Goal: Obtain resource: Obtain resource

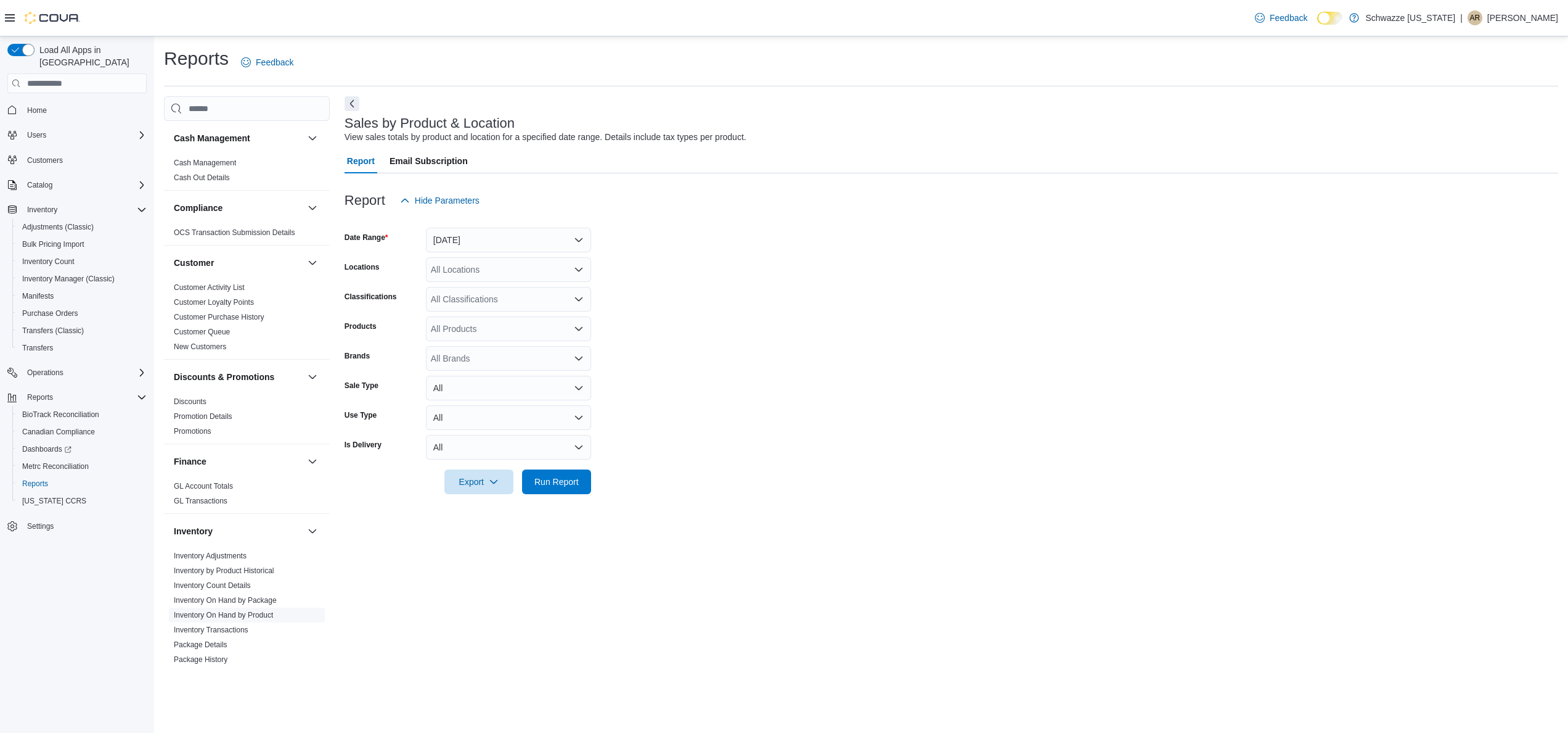
click at [235, 608] on span "Inventory On Hand by Product" at bounding box center [246, 615] width 156 height 15
click at [237, 611] on span "Inventory On Hand by Product" at bounding box center [223, 614] width 99 height 10
click at [237, 617] on link "Inventory On Hand by Product" at bounding box center [223, 614] width 99 height 8
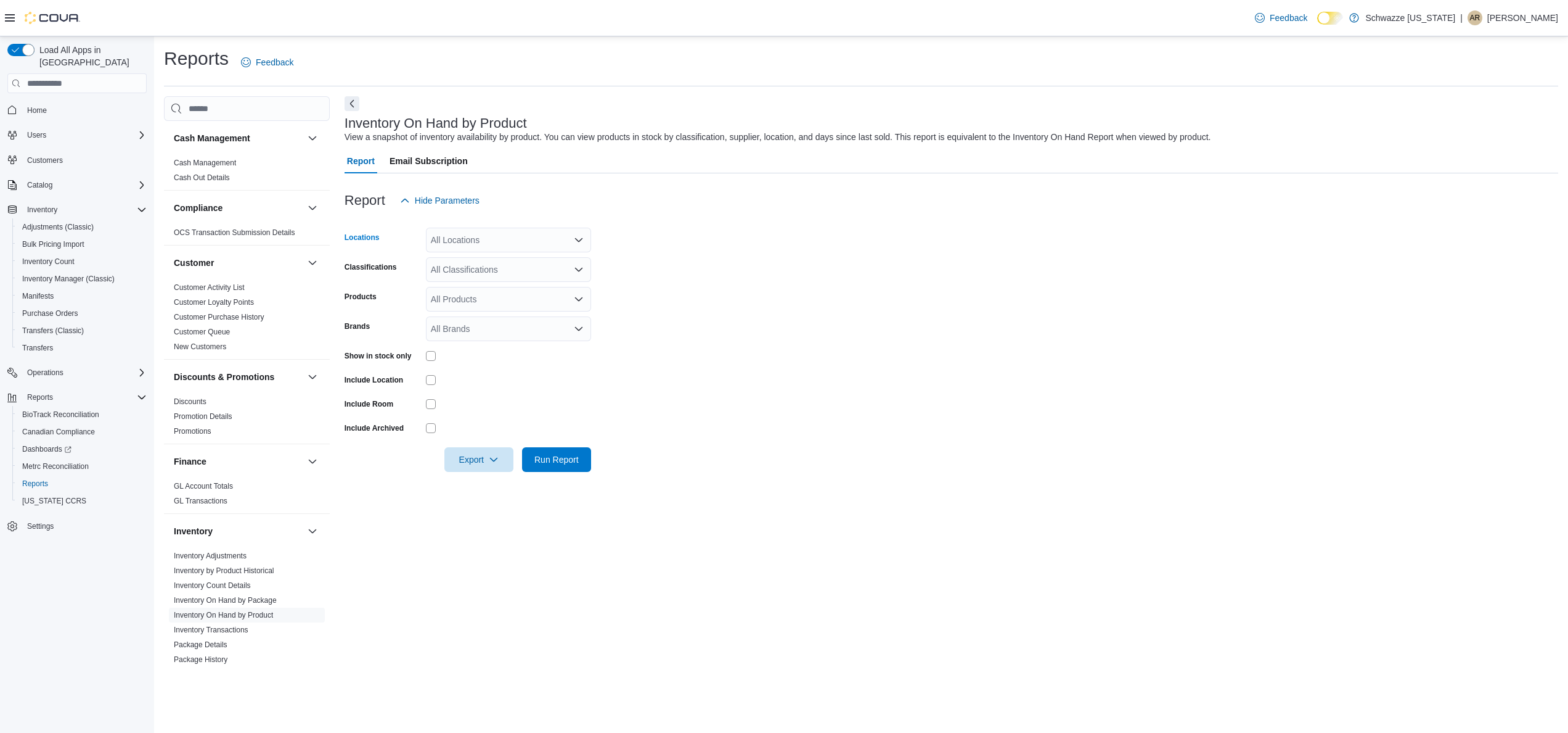
click at [575, 238] on icon "Open list of options" at bounding box center [579, 240] width 7 height 4
click at [544, 263] on div "Schwazze [US_STATE]" at bounding box center [508, 260] width 150 height 12
click at [633, 259] on form "Locations Schwazze Colorado Classifications All Classifications Products All Pr…" at bounding box center [951, 343] width 1214 height 259
click at [509, 336] on div "All Brands" at bounding box center [508, 328] width 165 height 25
click at [664, 343] on form "Locations Schwazze Colorado Classifications All Classifications Products All Pr…" at bounding box center [951, 343] width 1214 height 259
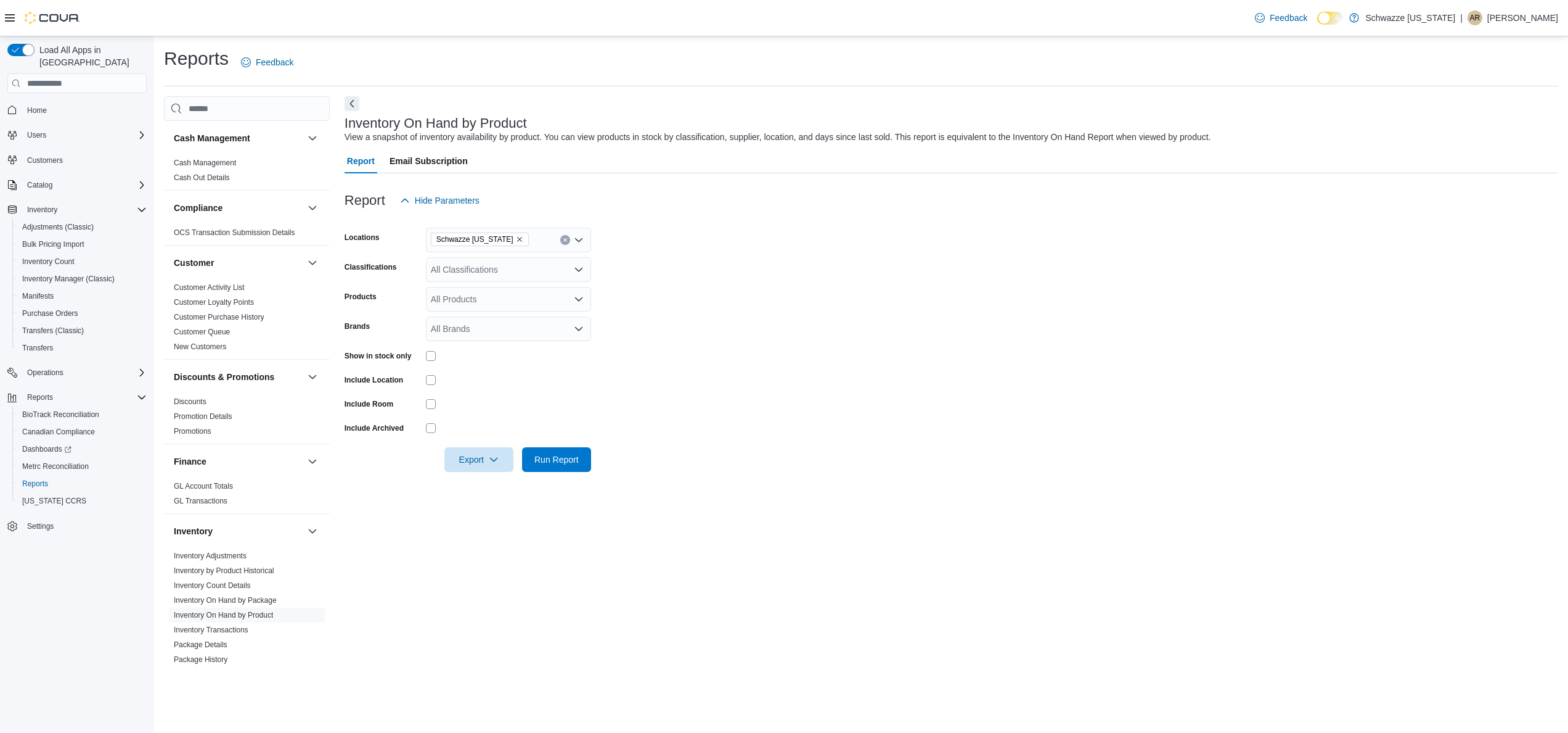
click at [583, 333] on icon "Open list of options" at bounding box center [579, 328] width 10 height 10
type input "******"
click at [543, 369] on span "Kaviar" at bounding box center [508, 367] width 150 height 12
drag, startPoint x: 708, startPoint y: 344, endPoint x: 694, endPoint y: 347, distance: 14.3
click at [694, 347] on form "Locations Schwazze Colorado Classifications All Classifications Products All Pr…" at bounding box center [951, 343] width 1214 height 259
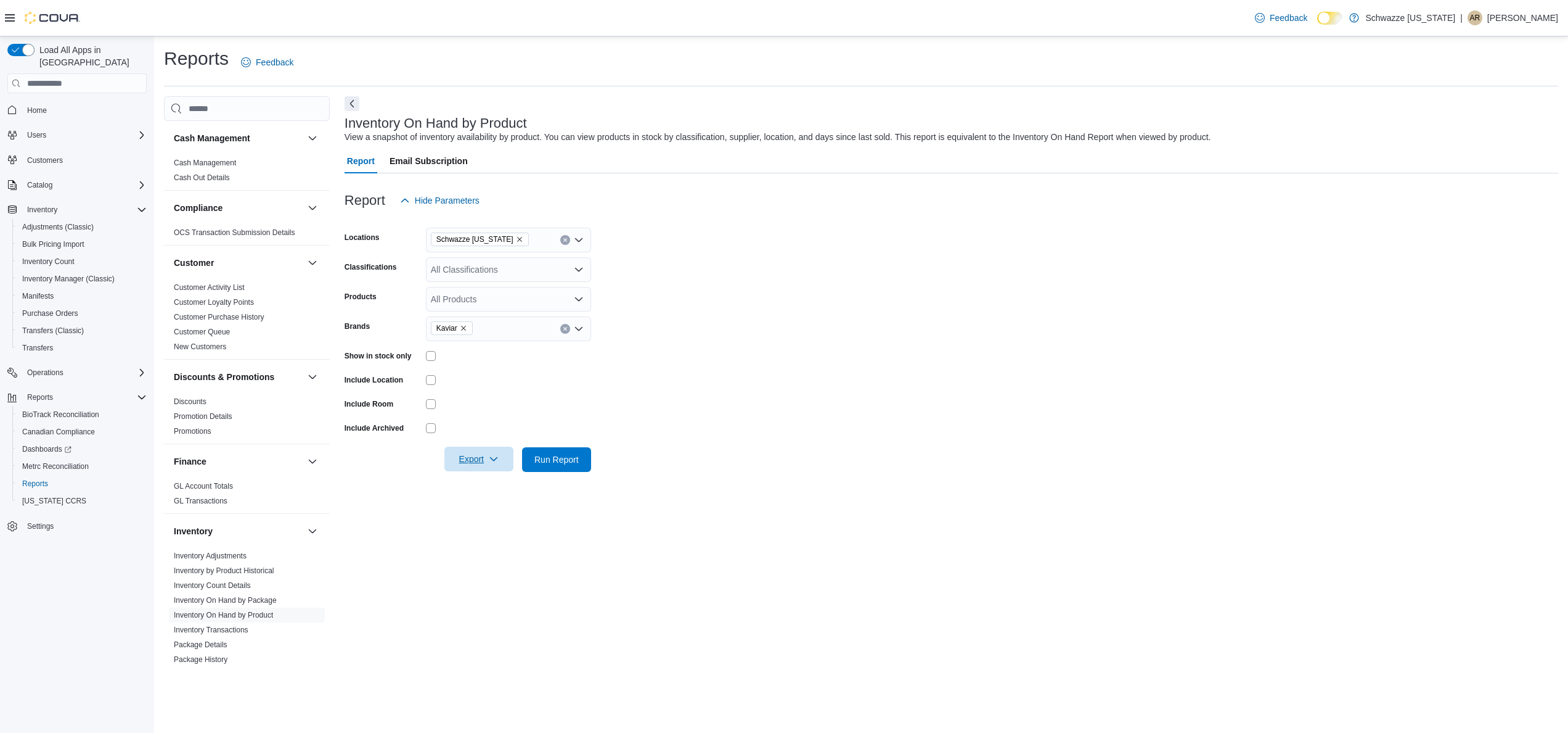
click at [470, 461] on span "Export" at bounding box center [479, 459] width 55 height 25
click at [479, 477] on button "Export to Excel" at bounding box center [481, 484] width 70 height 25
click at [641, 282] on form "Locations Schwazze Colorado Classifications All Classifications Products All Pr…" at bounding box center [951, 343] width 1214 height 259
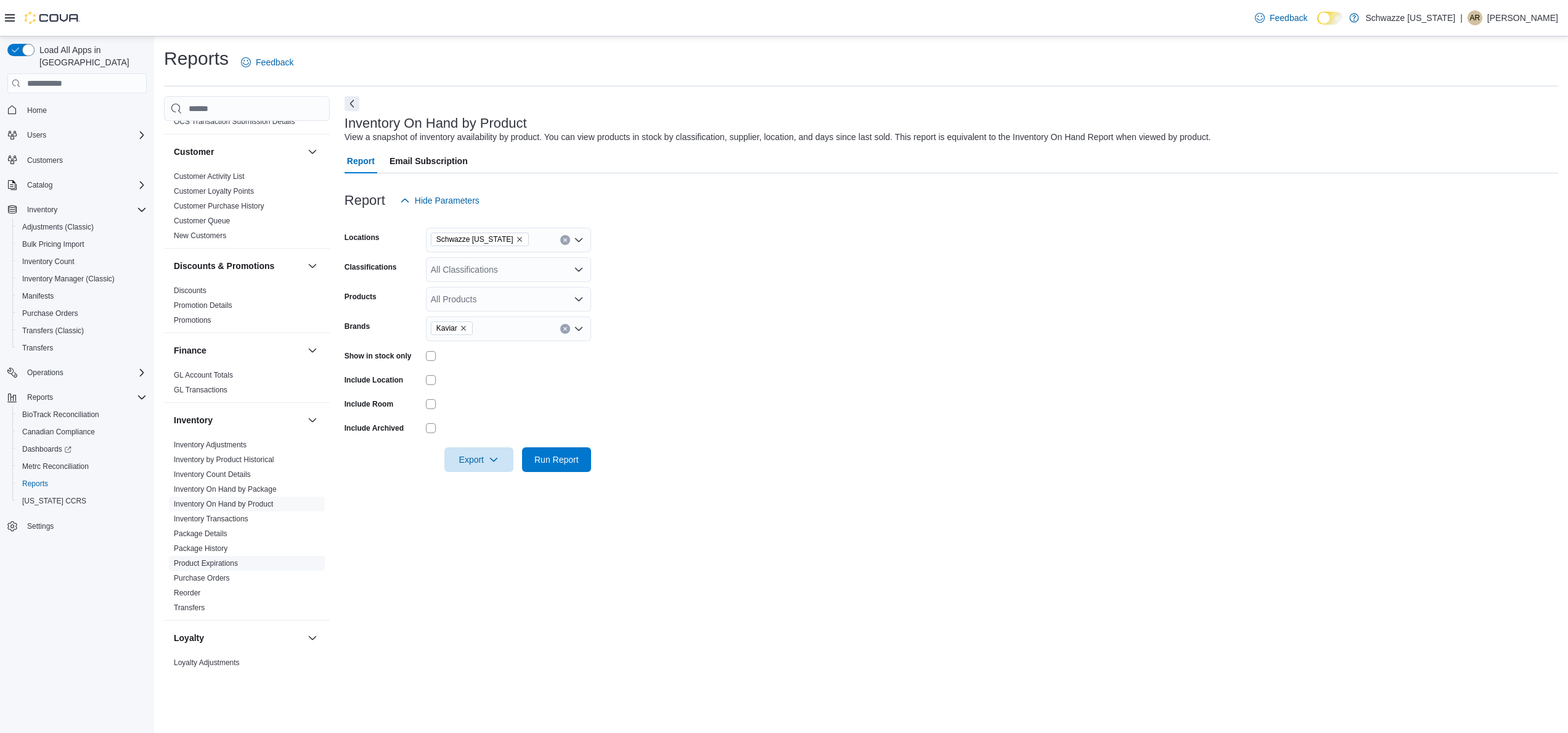
scroll to position [595, 0]
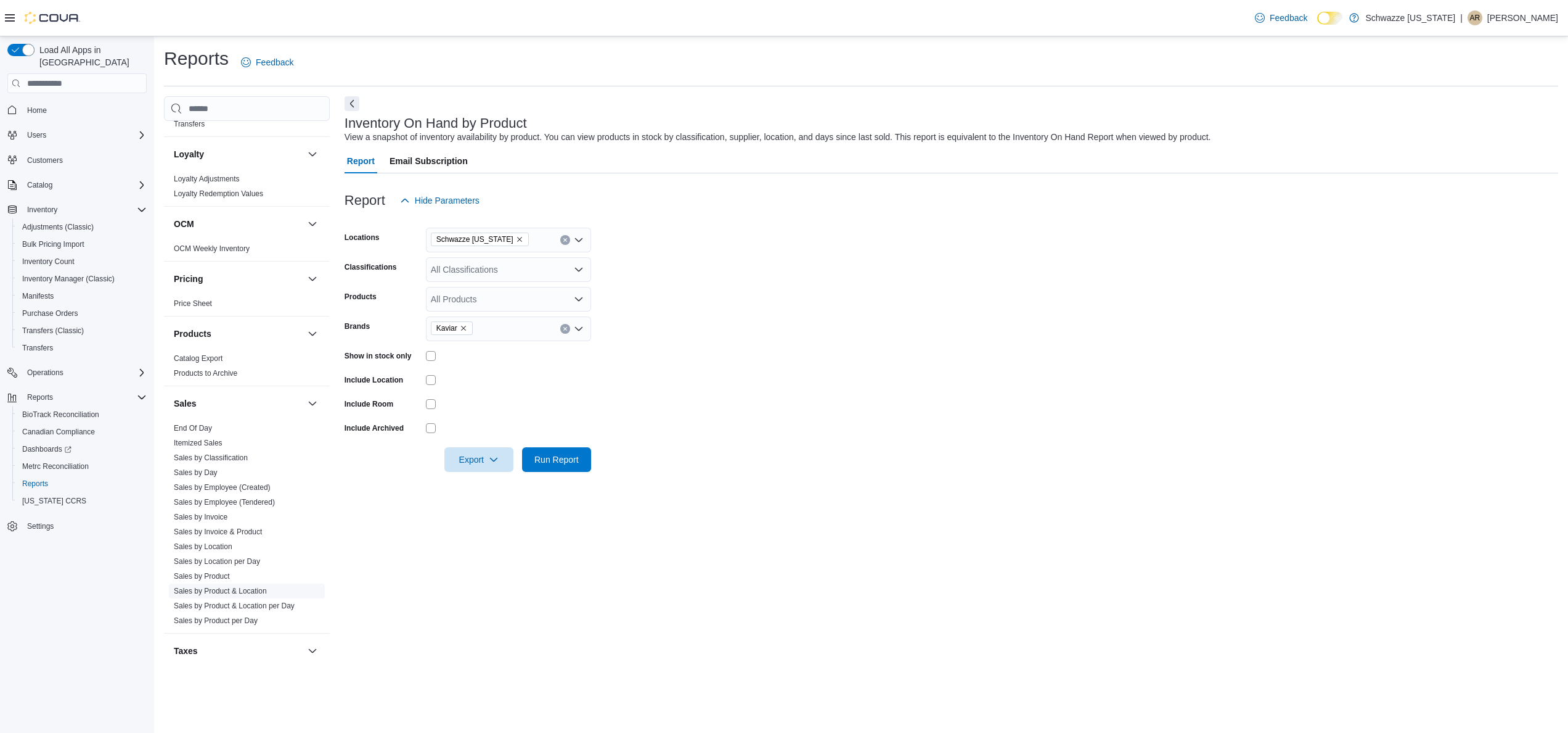
click at [245, 591] on link "Sales by Product & Location" at bounding box center [220, 590] width 94 height 8
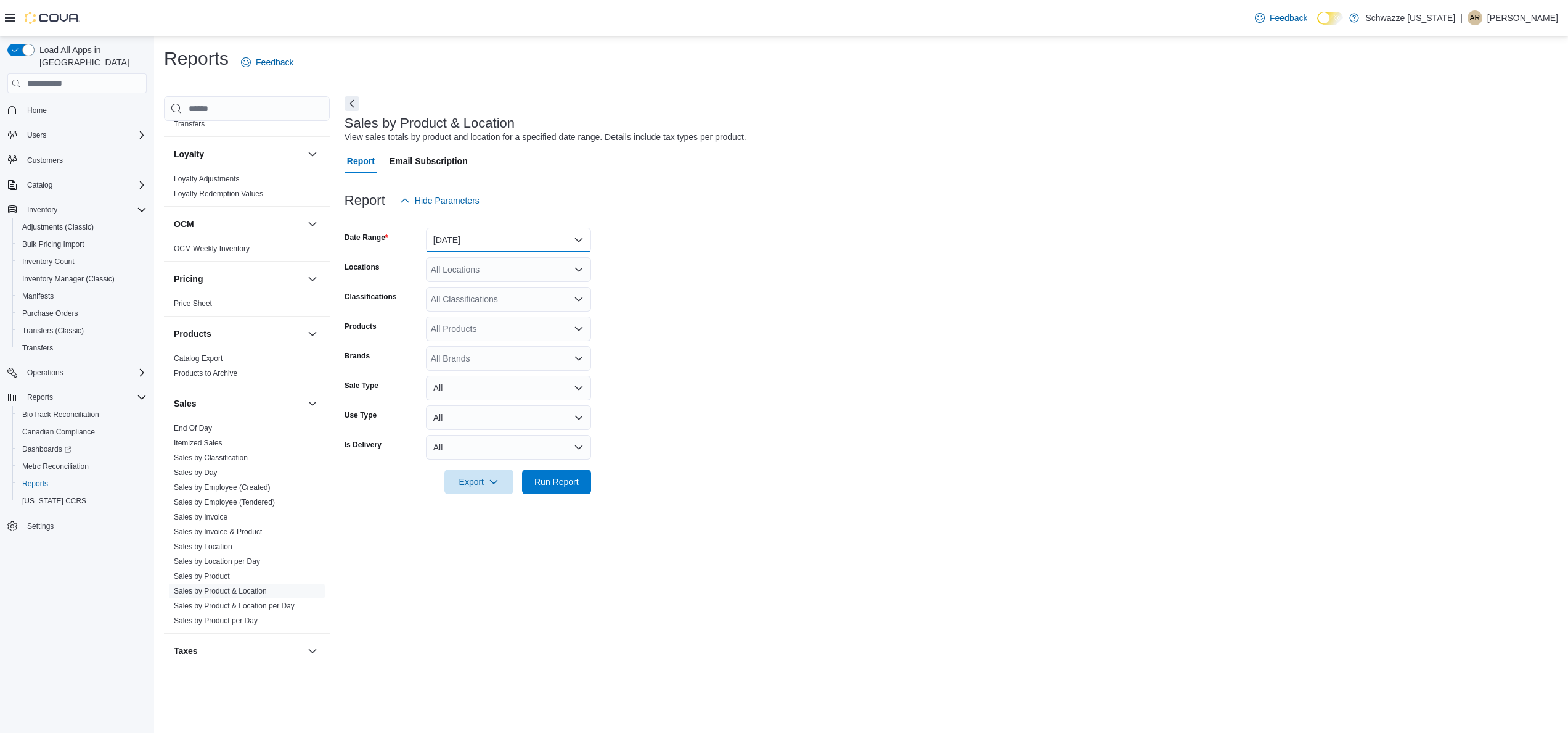
click at [519, 235] on button "[DATE]" at bounding box center [508, 240] width 165 height 25
click at [545, 363] on span "Last 7 Days (excluding today)" at bounding box center [516, 363] width 141 height 15
click at [795, 267] on form "Date Range Last 7 Days (excluding today) Locations All Locations Classification…" at bounding box center [951, 354] width 1214 height 282
click at [476, 485] on span "Export" at bounding box center [479, 481] width 55 height 25
click at [492, 513] on button "Export to Excel" at bounding box center [481, 506] width 70 height 25
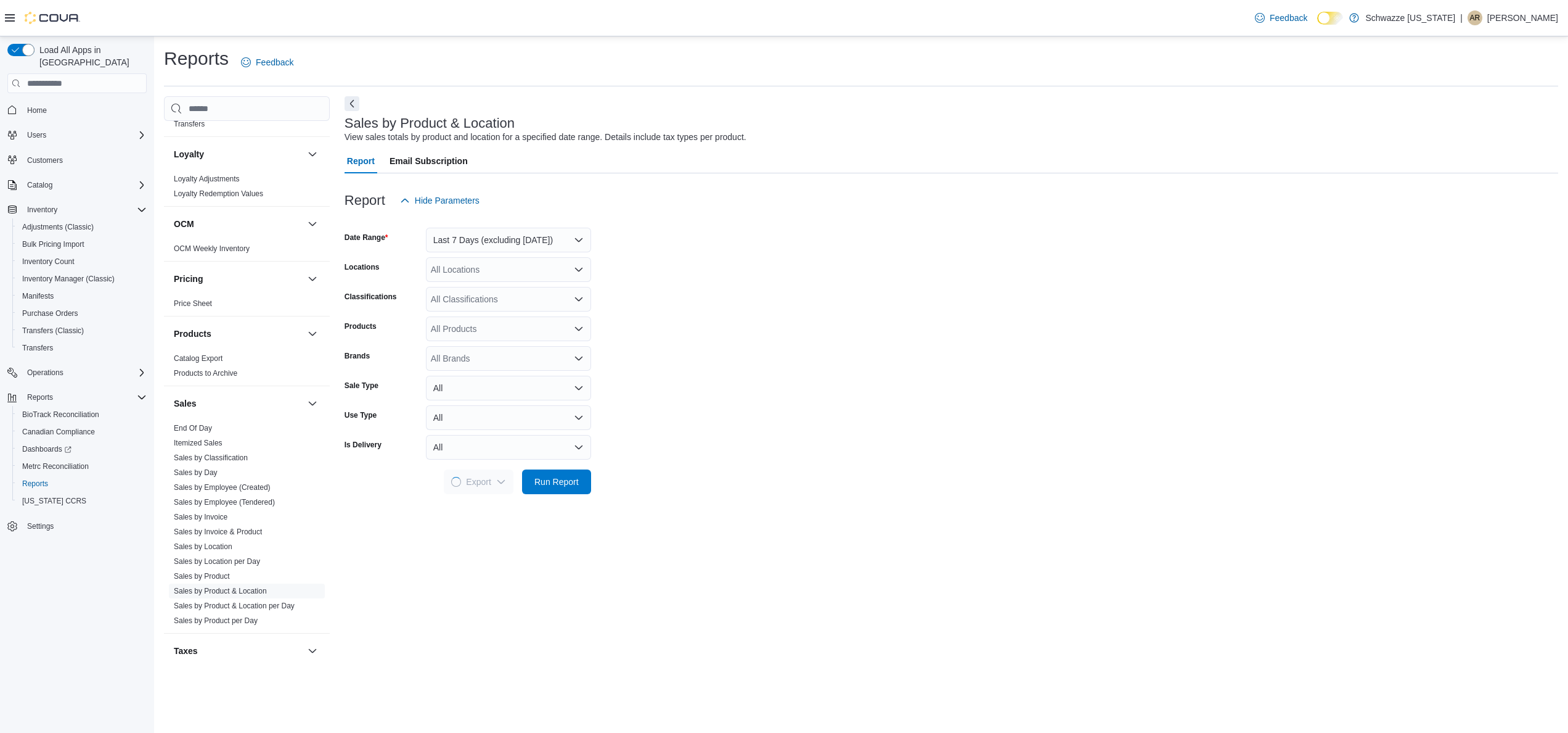
click at [746, 485] on form "Date Range Last 7 Days (excluding today) Locations All Locations Classification…" at bounding box center [951, 354] width 1214 height 282
click at [967, 373] on form "Date Range Yesterday Locations All Locations Classifications All Classification…" at bounding box center [951, 354] width 1214 height 282
click at [904, 448] on form "Date Range Yesterday Locations All Locations Classifications All Classification…" at bounding box center [951, 354] width 1214 height 282
click at [572, 239] on button "[DATE]" at bounding box center [508, 240] width 165 height 25
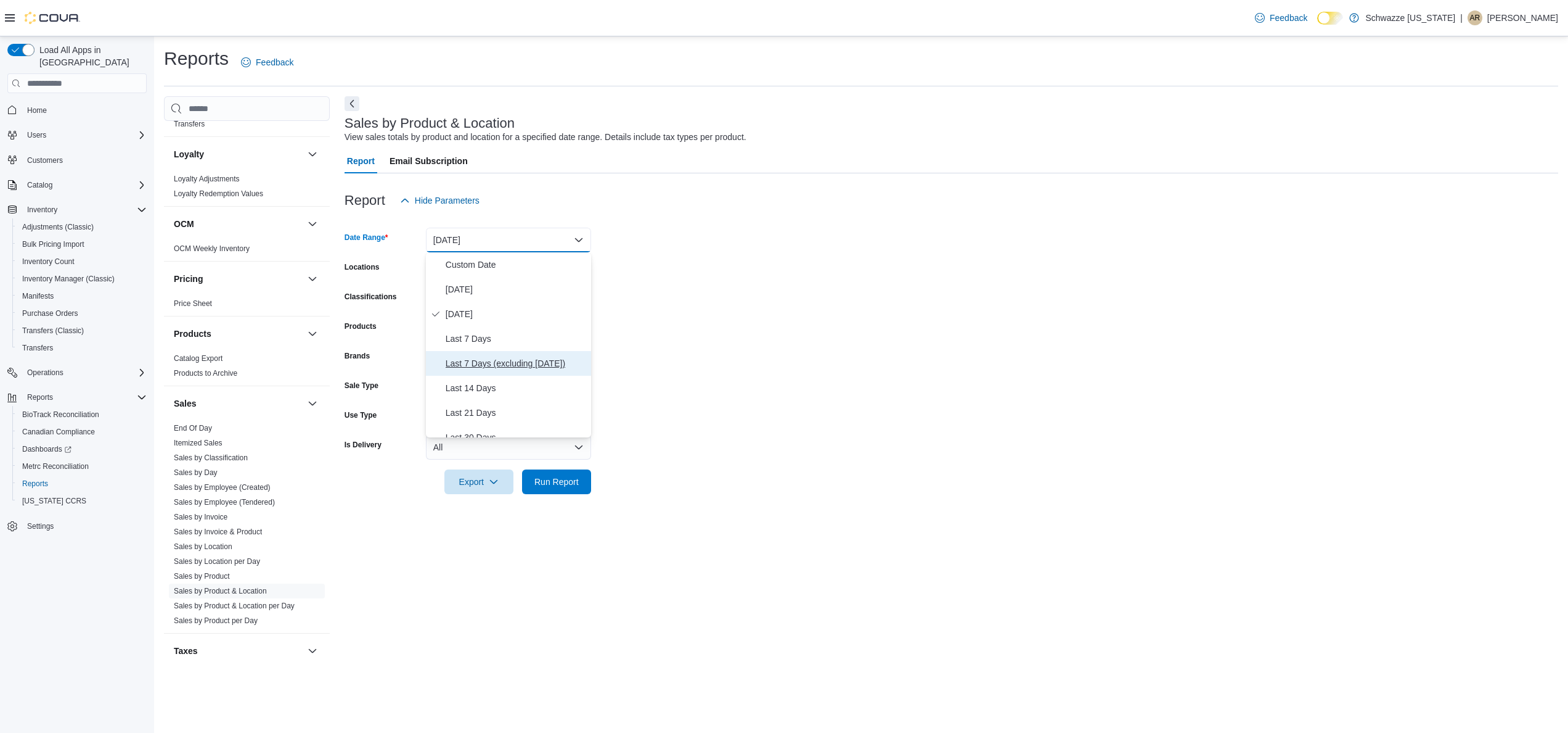
click at [521, 356] on span "Last 7 Days (excluding today)" at bounding box center [516, 363] width 141 height 15
click at [646, 323] on form "Date Range Last 7 Days (excluding today) Locations All Locations Classification…" at bounding box center [951, 354] width 1214 height 282
click at [545, 262] on div "All Locations" at bounding box center [508, 270] width 165 height 25
click at [637, 258] on form "Date Range Last 7 Days (excluding today) Locations All Locations Classification…" at bounding box center [951, 354] width 1214 height 282
click at [528, 353] on div "All Brands" at bounding box center [508, 358] width 165 height 25
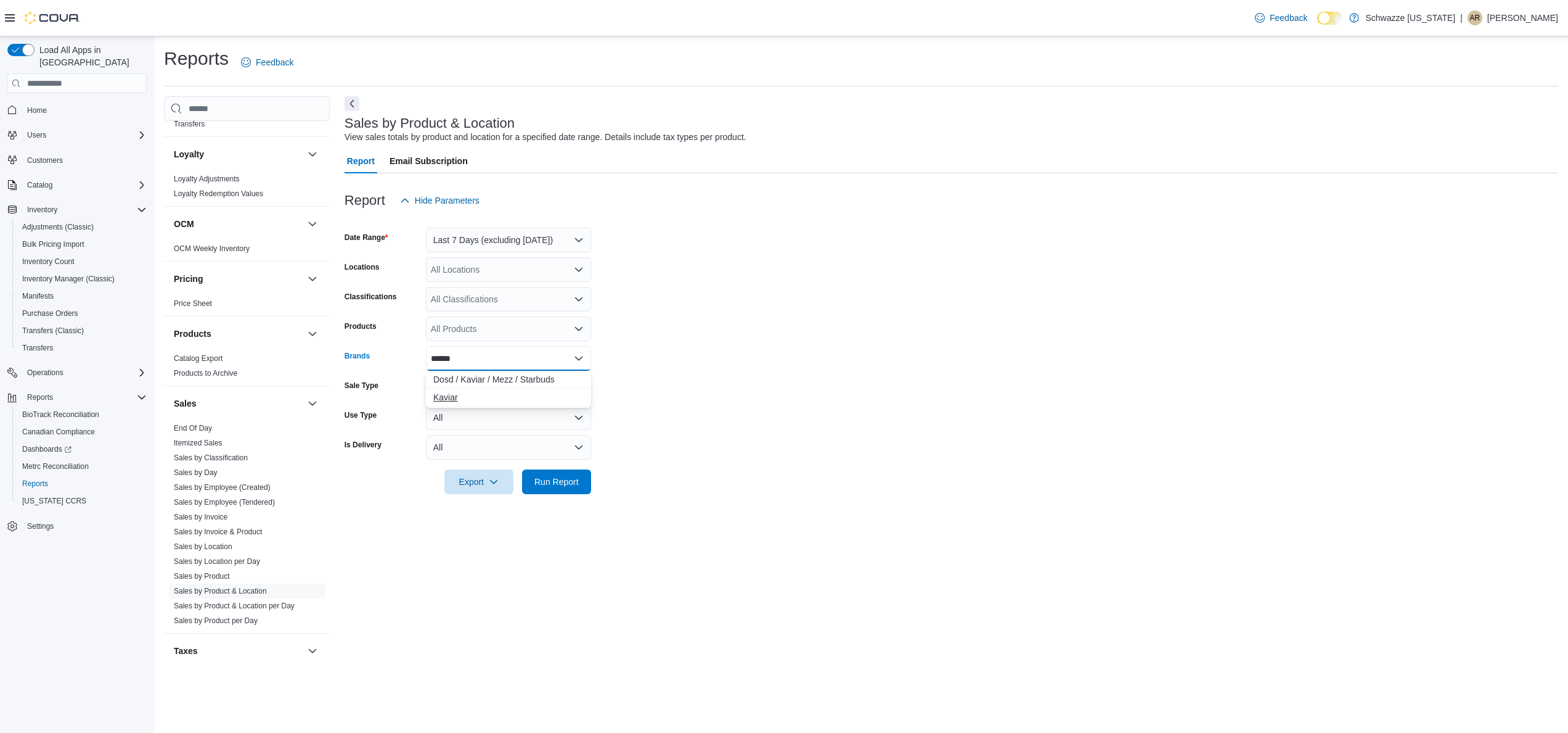
type input "******"
click at [517, 398] on span "Kaviar" at bounding box center [508, 397] width 150 height 12
click at [721, 384] on form "Date Range Last 7 Days (excluding today) Locations All Locations Classification…" at bounding box center [951, 354] width 1214 height 282
click at [518, 361] on div "Kaviar" at bounding box center [508, 358] width 165 height 25
type input "******"
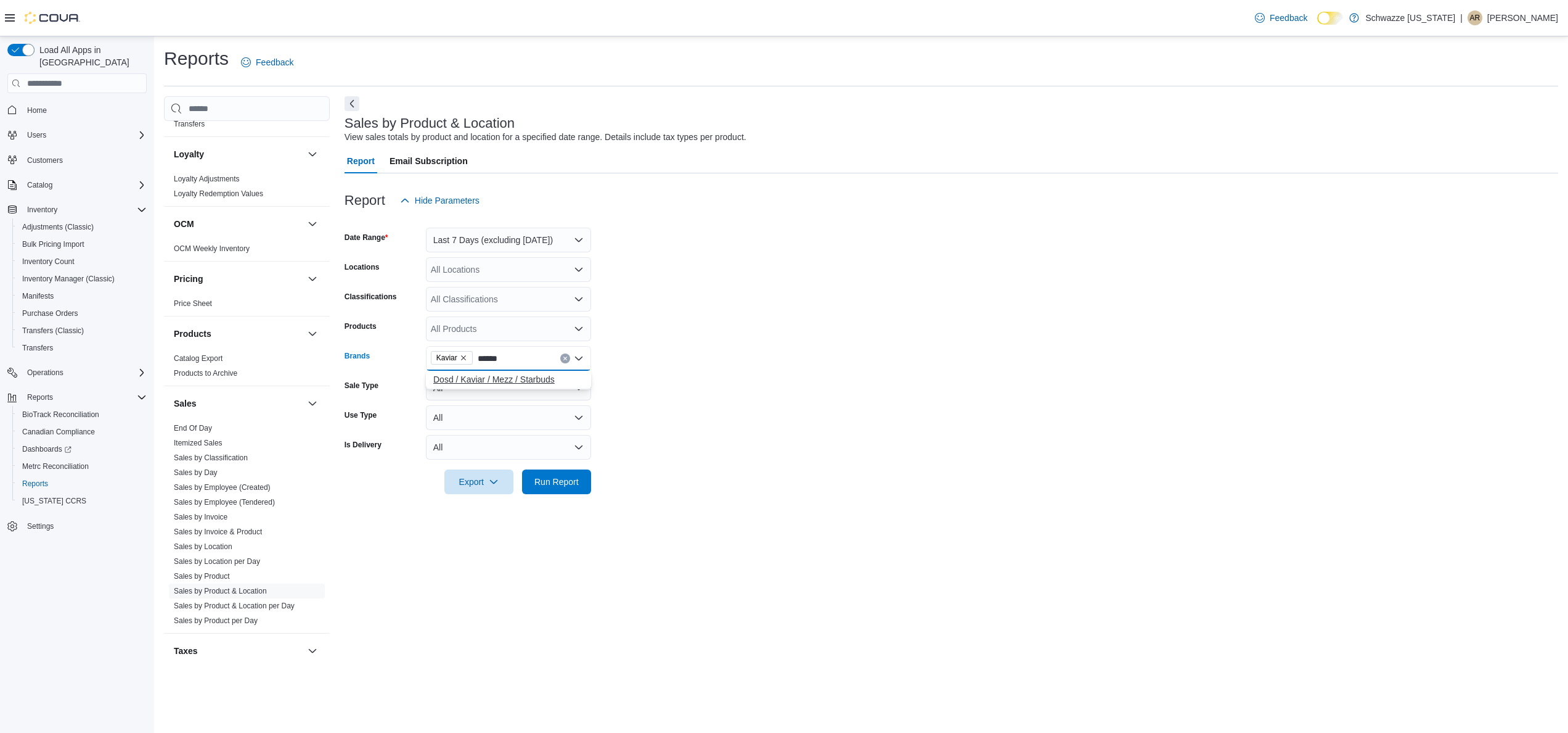
click at [489, 379] on span "Dosd / Kaviar / Mezz / Starbuds" at bounding box center [508, 379] width 150 height 12
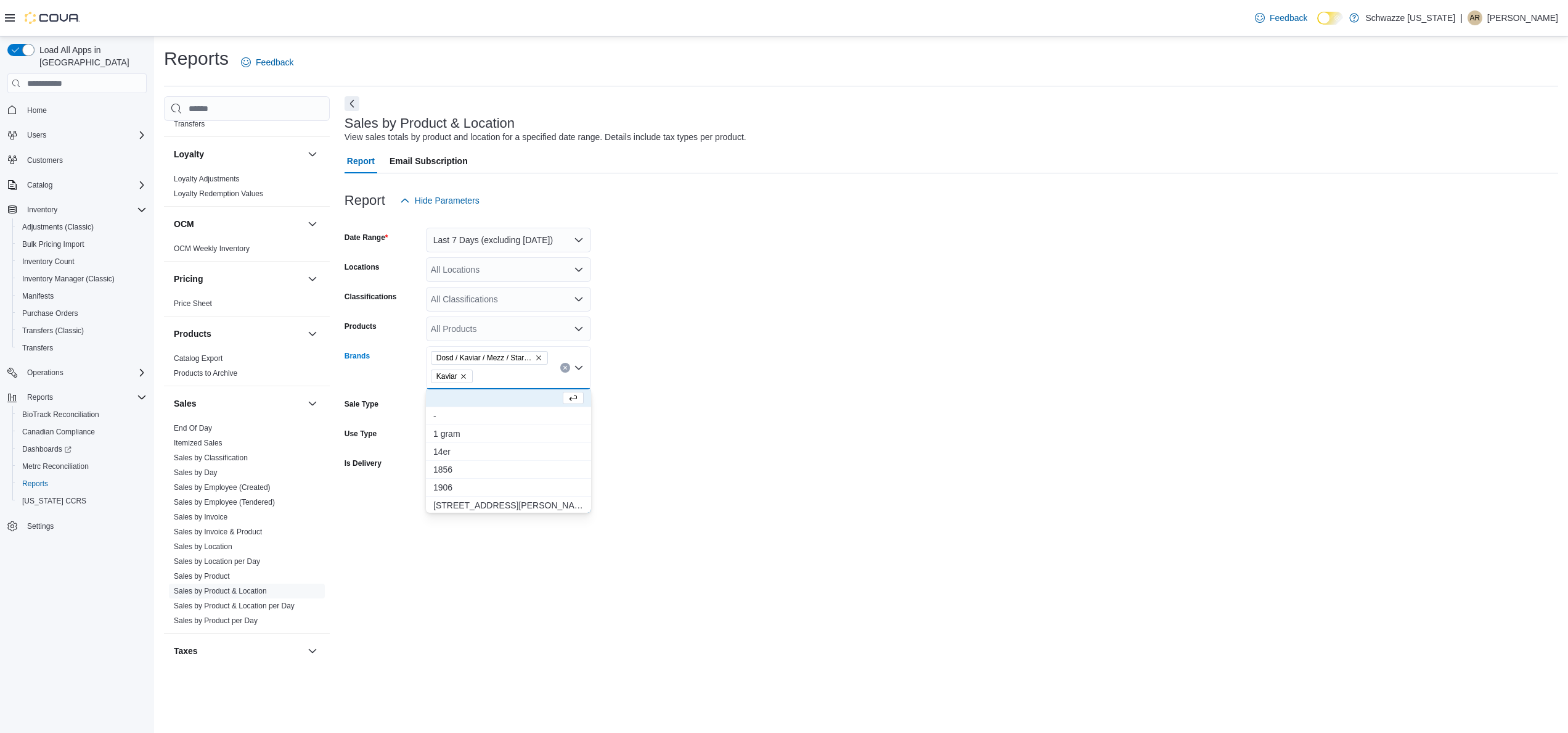
click at [759, 388] on form "Date Range Last 7 Days (excluding today) Locations All Locations Classification…" at bounding box center [951, 362] width 1214 height 299
click at [492, 506] on span "Export" at bounding box center [479, 499] width 55 height 25
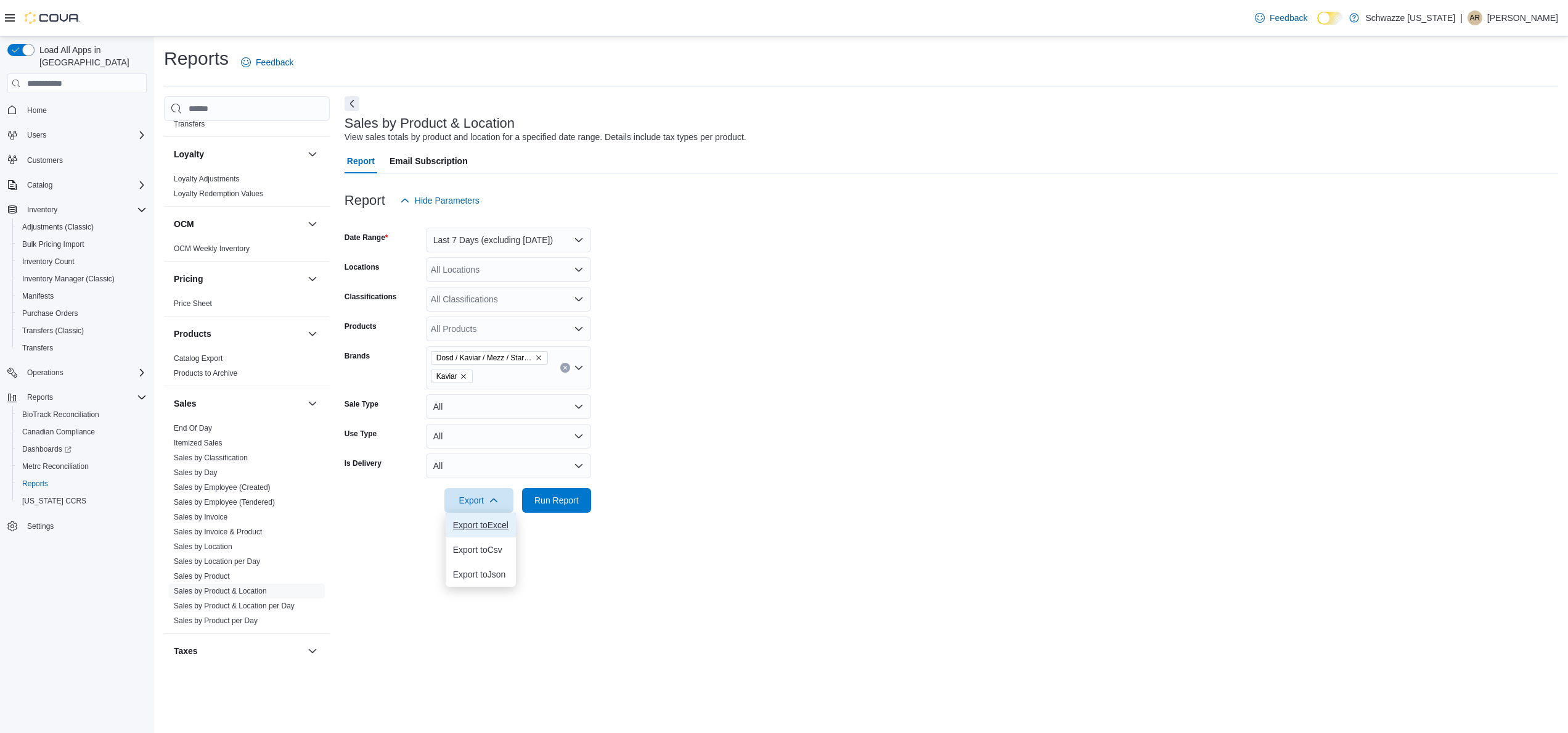
click at [479, 529] on span "Export to Excel" at bounding box center [481, 524] width 56 height 10
click at [771, 344] on form "Date Range Last 7 Days (excluding today) Locations All Locations Classification…" at bounding box center [951, 362] width 1214 height 299
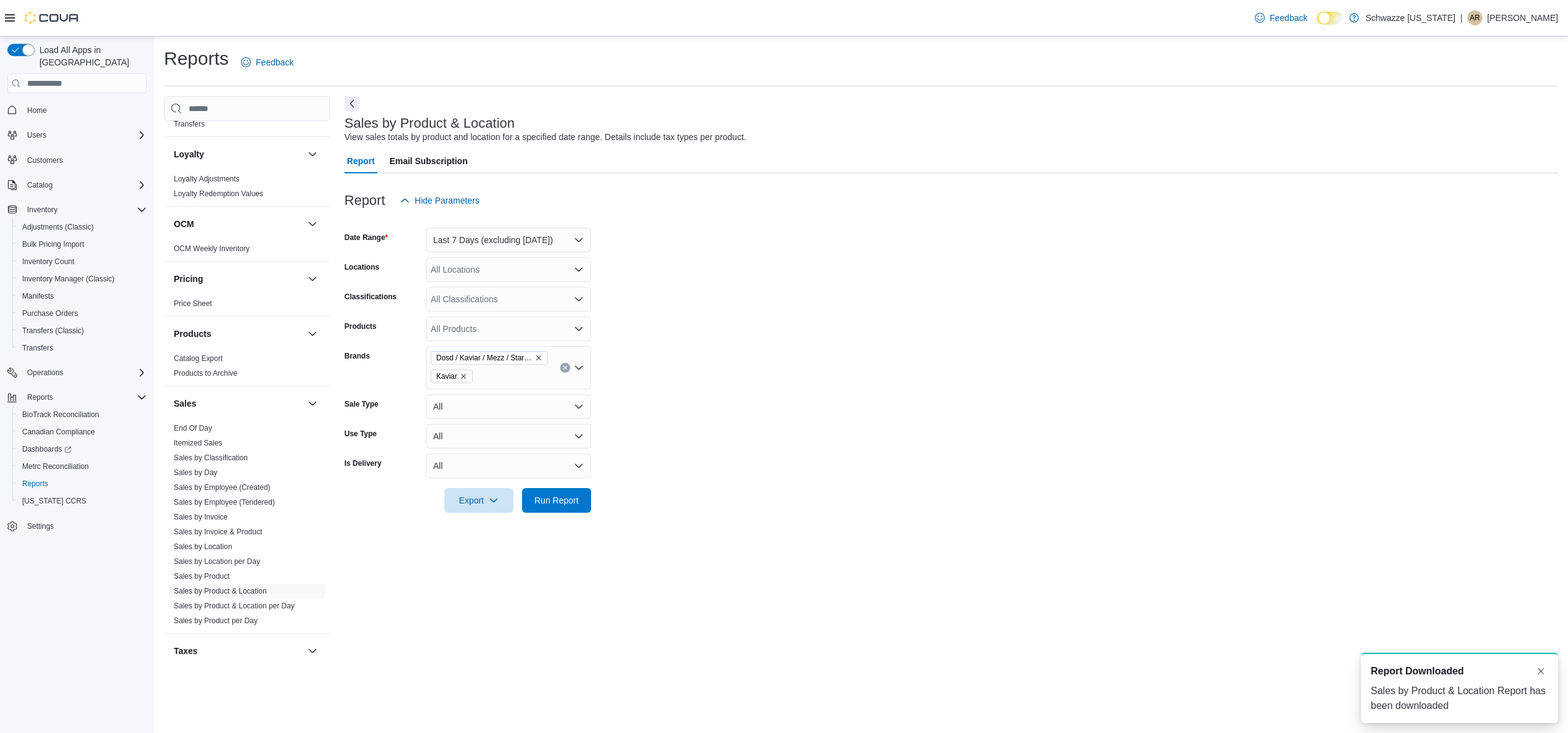
click at [771, 344] on form "Date Range Last 7 Days (excluding today) Locations All Locations Classification…" at bounding box center [951, 362] width 1214 height 299
click at [1022, 478] on div at bounding box center [951, 483] width 1214 height 10
